Goal: Transaction & Acquisition: Obtain resource

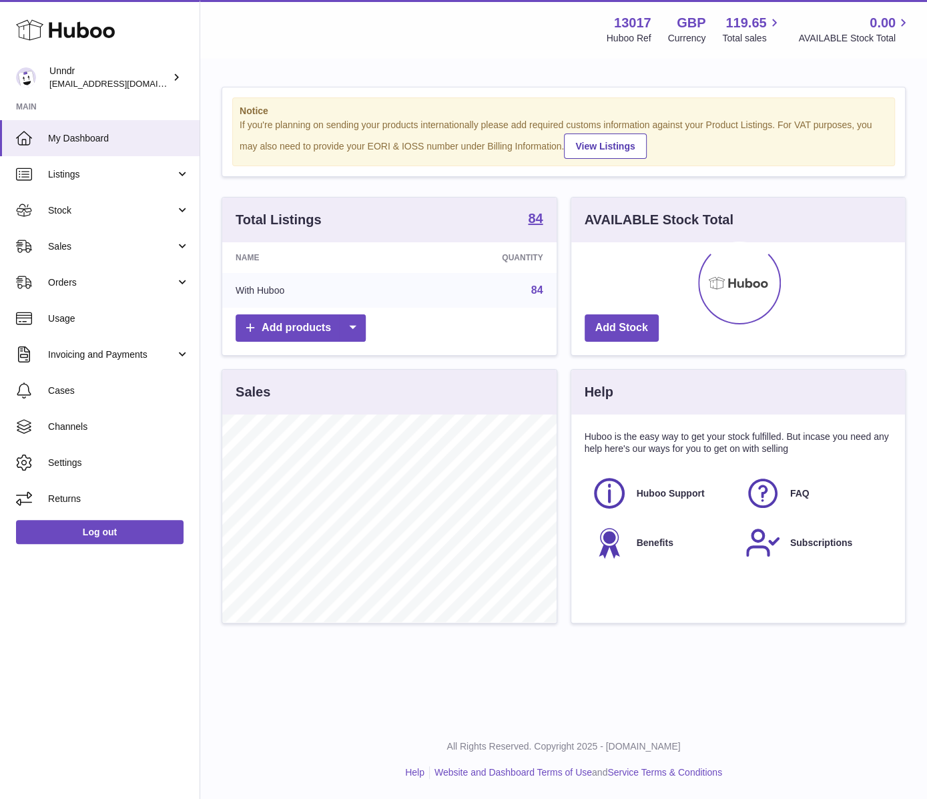
scroll to position [208, 334]
click at [113, 346] on link "Invoicing and Payments" at bounding box center [100, 354] width 200 height 36
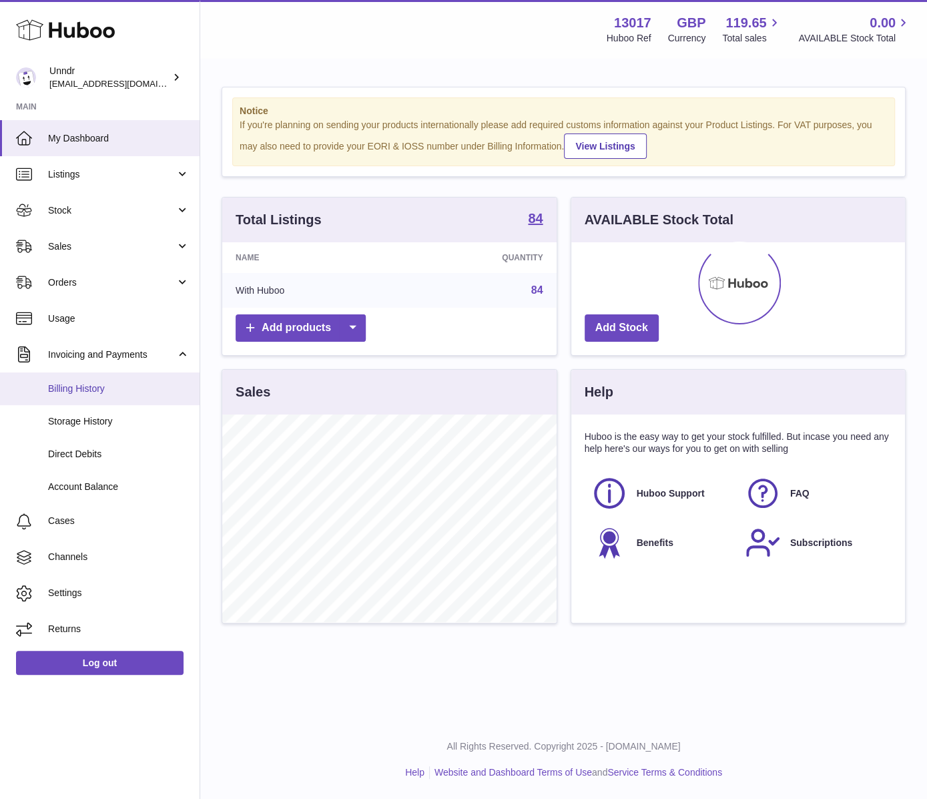
click at [120, 391] on span "Billing History" at bounding box center [118, 388] width 141 height 13
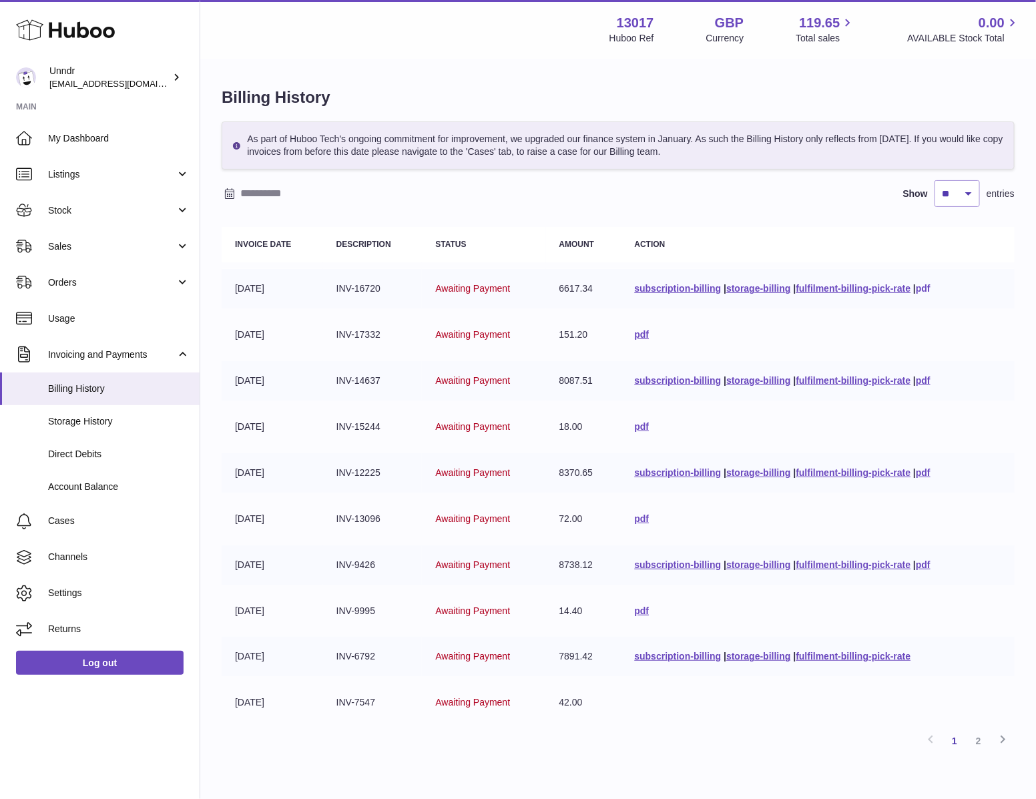
click at [926, 286] on link "pdf" at bounding box center [923, 288] width 15 height 11
